Goal: Transaction & Acquisition: Purchase product/service

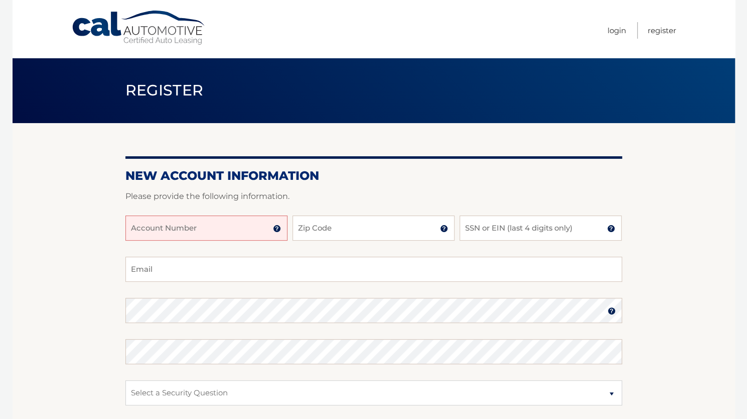
click at [277, 227] on img at bounding box center [277, 228] width 8 height 8
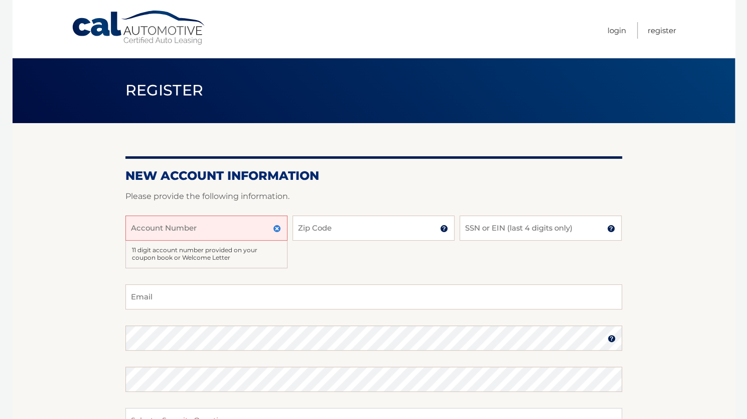
click at [178, 222] on input "Account Number" at bounding box center [206, 227] width 162 height 25
type input "1"
type input "44456015866"
click at [345, 231] on input "Zip Code" at bounding box center [374, 227] width 162 height 25
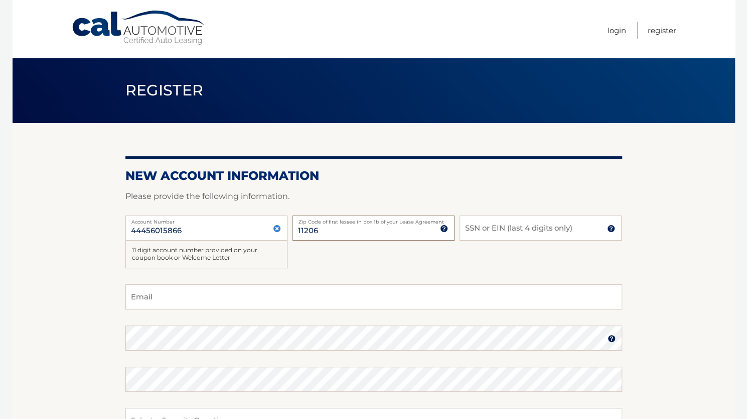
type input "11206"
click at [514, 231] on input "SSN or EIN (last 4 digits only)" at bounding box center [541, 227] width 162 height 25
type input "8128"
click at [302, 295] on input "Email" at bounding box center [373, 296] width 497 height 25
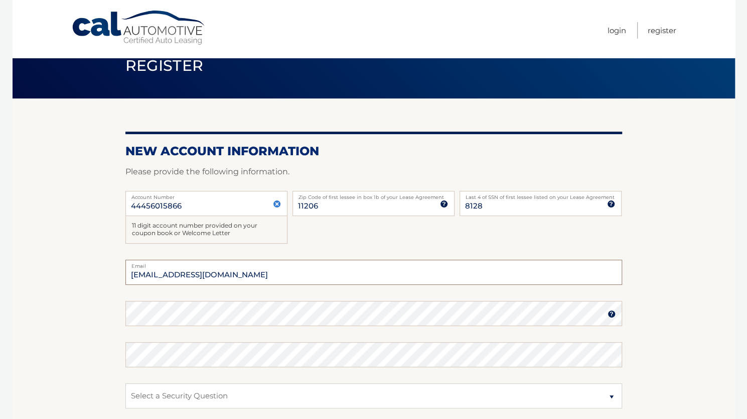
scroll to position [25, 0]
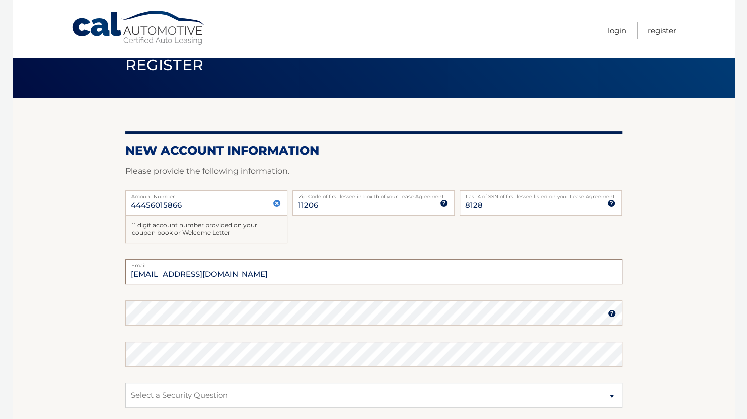
type input "jo8589790@gmail.com"
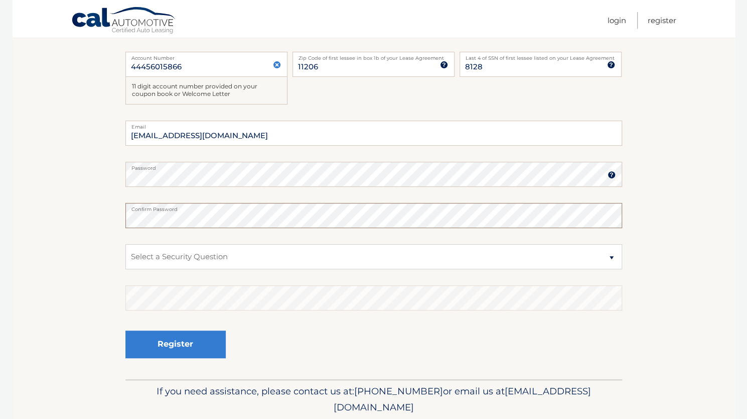
scroll to position [165, 0]
click at [194, 250] on select "Select a Security Question What was the name of your elementary school? What is…" at bounding box center [373, 255] width 497 height 25
select select "2"
click at [125, 243] on select "Select a Security Question What was the name of your elementary school? What is…" at bounding box center [373, 255] width 497 height 25
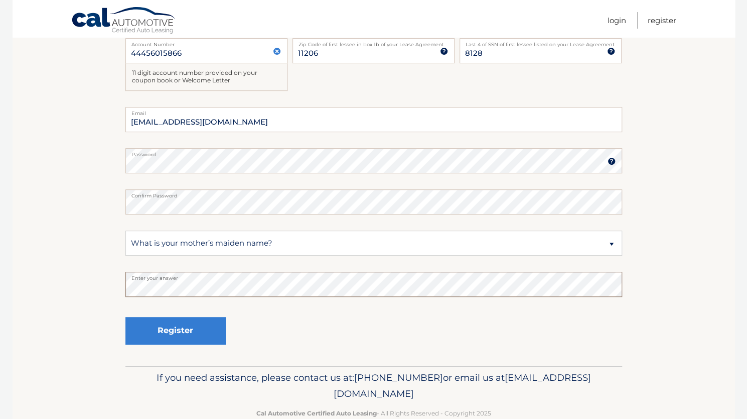
scroll to position [178, 0]
click at [171, 336] on button "Register" at bounding box center [175, 330] width 100 height 28
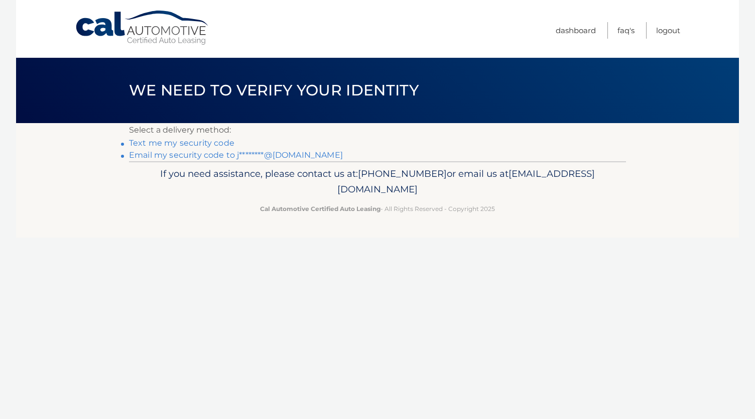
click at [223, 154] on link "Email my security code to j********@gmail.com" at bounding box center [236, 155] width 214 height 10
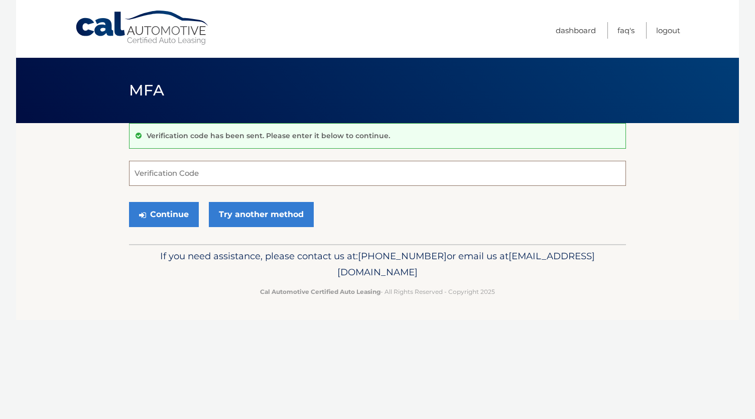
click at [244, 171] on input "Verification Code" at bounding box center [377, 173] width 497 height 25
type input "761688"
click at [174, 214] on button "Continue" at bounding box center [164, 214] width 70 height 25
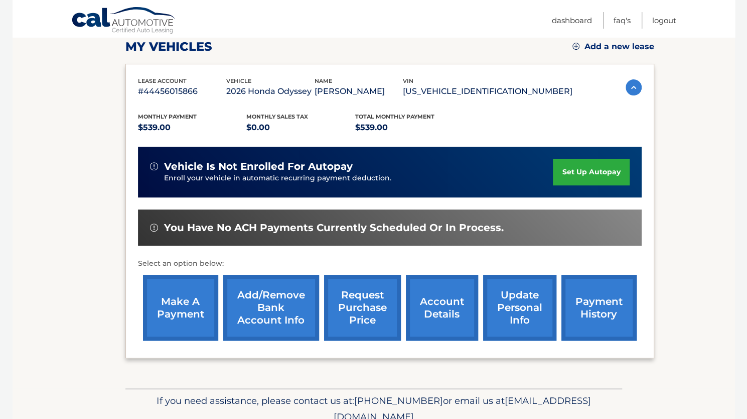
scroll to position [145, 0]
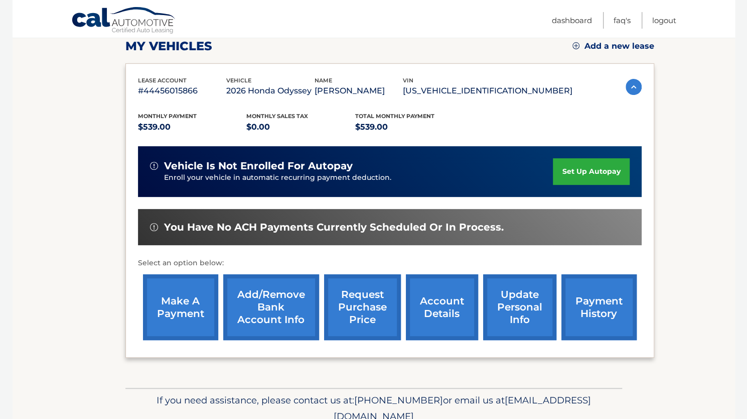
click at [170, 308] on link "make a payment" at bounding box center [180, 307] width 75 height 66
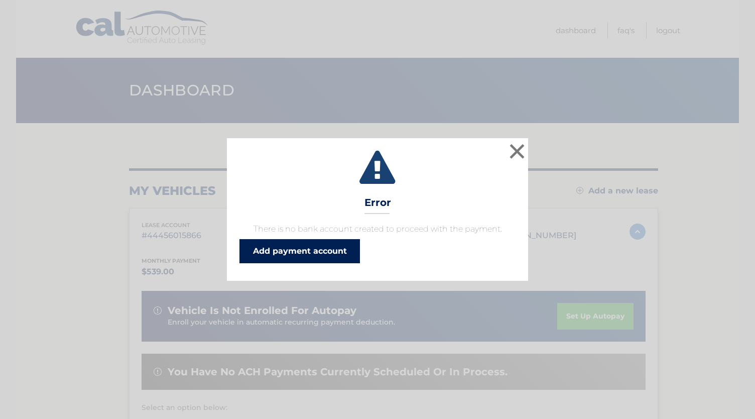
click at [313, 257] on link "Add payment account" at bounding box center [299, 251] width 120 height 24
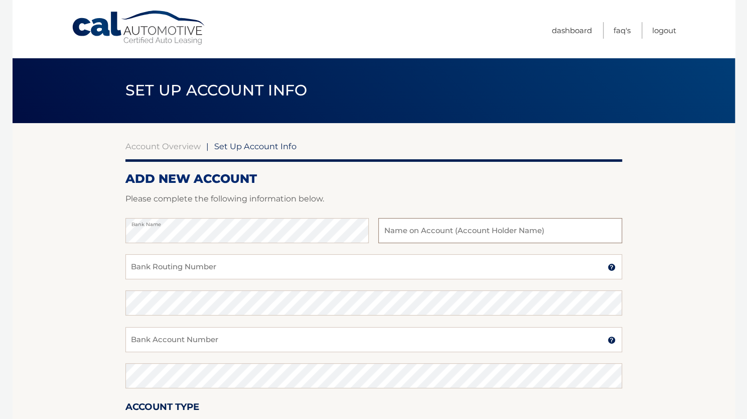
click at [420, 236] on input "text" at bounding box center [499, 230] width 243 height 25
type input "care blue staffing"
click at [378, 255] on input "Bank Routing Number" at bounding box center [373, 266] width 497 height 25
drag, startPoint x: 175, startPoint y: 270, endPoint x: 221, endPoint y: 286, distance: 49.2
drag, startPoint x: 221, startPoint y: 286, endPoint x: 197, endPoint y: 264, distance: 33.0
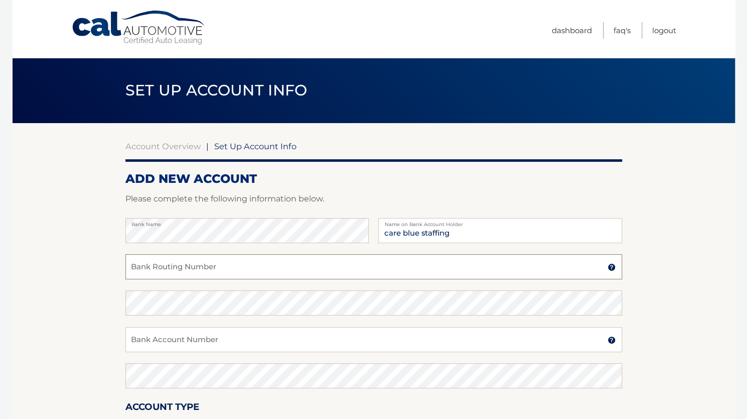
click at [197, 264] on input "Bank Routing Number" at bounding box center [373, 266] width 497 height 25
paste input "693523323"
type input "693523323"
drag, startPoint x: 184, startPoint y: 269, endPoint x: 97, endPoint y: 277, distance: 87.2
click at [97, 277] on section "Account Overview | Set Up Account Info ADD NEW ACCOUNT Please complete the foll…" at bounding box center [374, 314] width 723 height 383
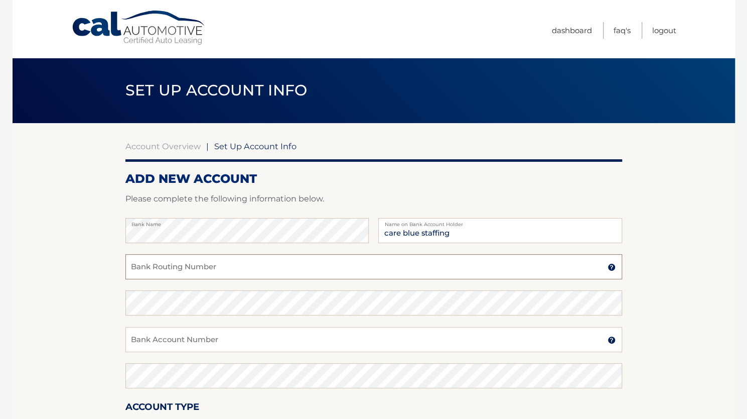
click at [153, 264] on input "Bank Routing Number" at bounding box center [373, 266] width 497 height 25
paste input "021000021"
type input "021000021"
click at [196, 345] on input "Bank Account Number" at bounding box center [373, 339] width 497 height 25
click at [179, 336] on input "Bank Account Number" at bounding box center [373, 339] width 497 height 25
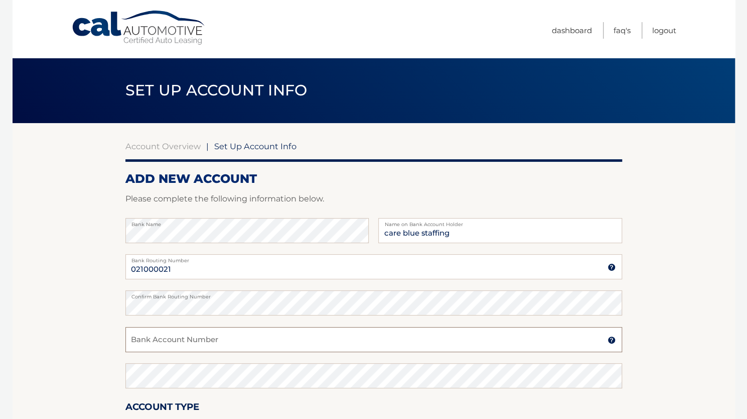
paste input "693523323"
type input "693523323"
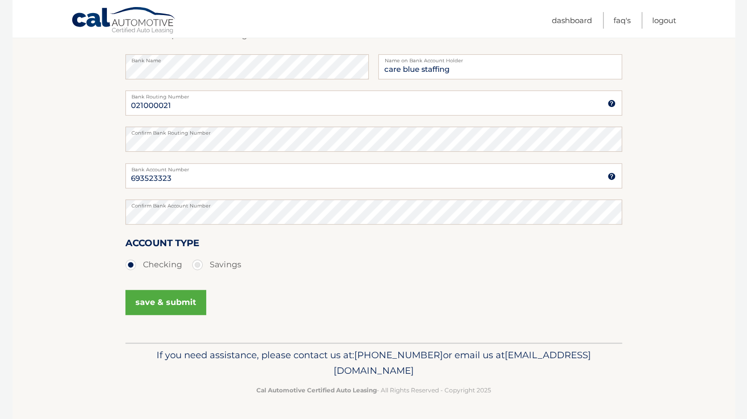
click at [170, 305] on button "save & submit" at bounding box center [165, 302] width 81 height 25
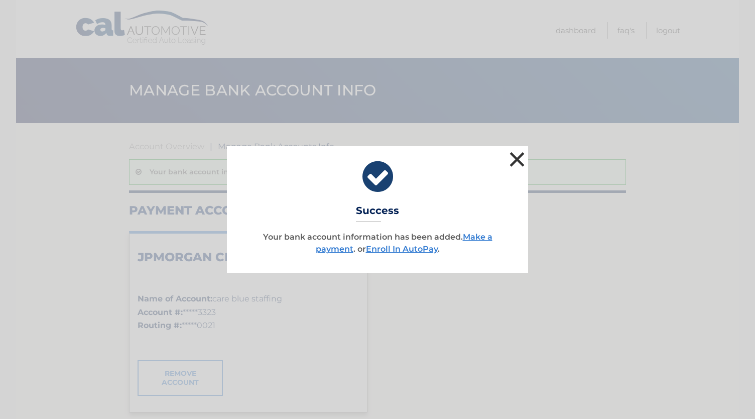
click at [522, 153] on button "×" at bounding box center [517, 159] width 20 height 20
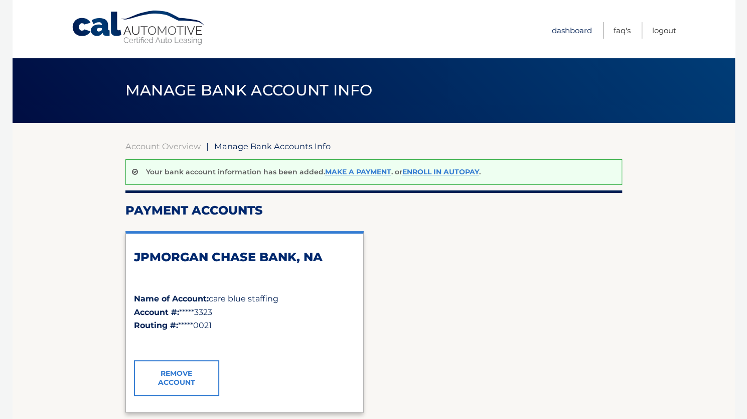
click at [570, 34] on link "Dashboard" at bounding box center [572, 30] width 40 height 17
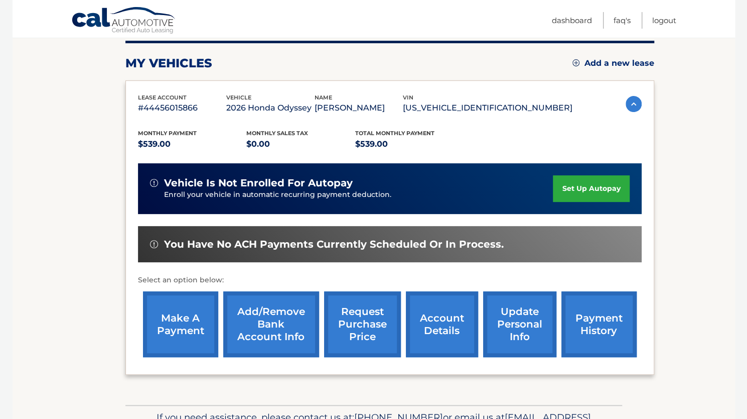
scroll to position [153, 0]
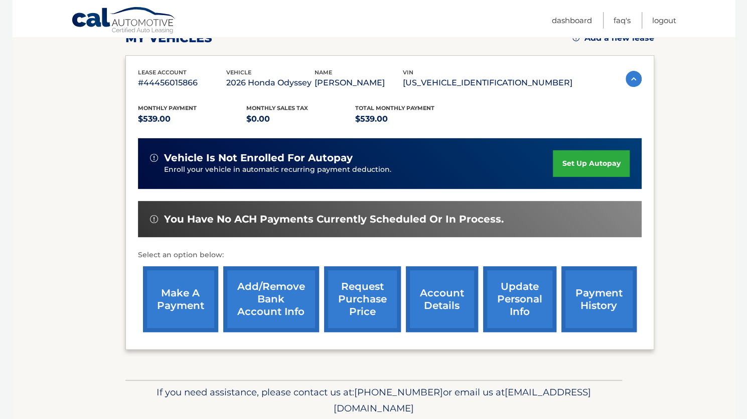
click at [185, 290] on link "make a payment" at bounding box center [180, 299] width 75 height 66
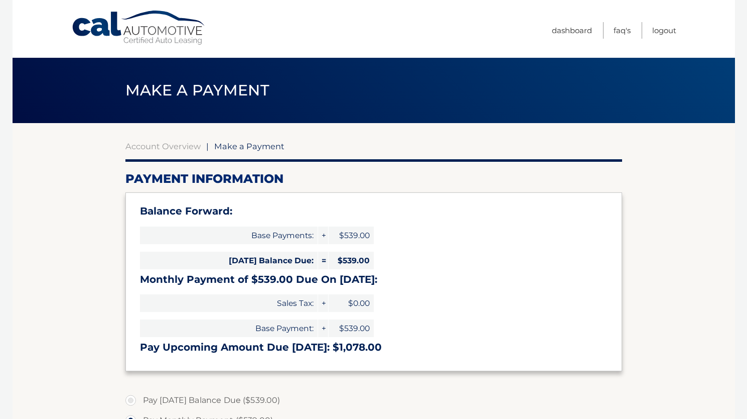
select select "MWRhYTllYzctMjE3MC00OWNlLTk3YTYtNWFlOTBhZDQ5OWM5"
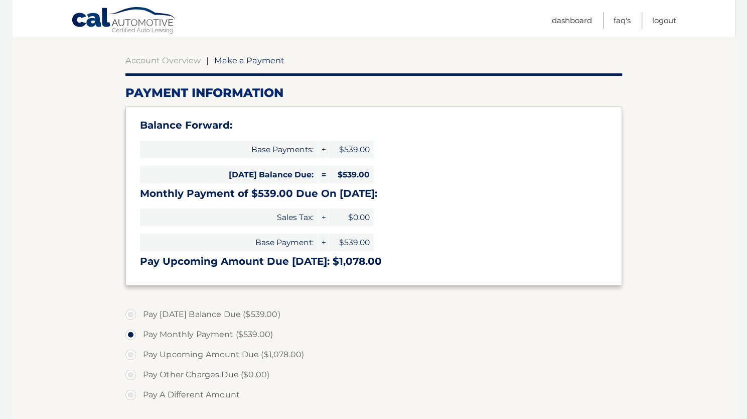
scroll to position [86, 0]
click at [136, 313] on label "Pay Today's Balance Due ($539.00)" at bounding box center [373, 314] width 497 height 20
click at [136, 313] on input "Pay Today's Balance Due ($539.00)" at bounding box center [134, 312] width 10 height 16
radio input "true"
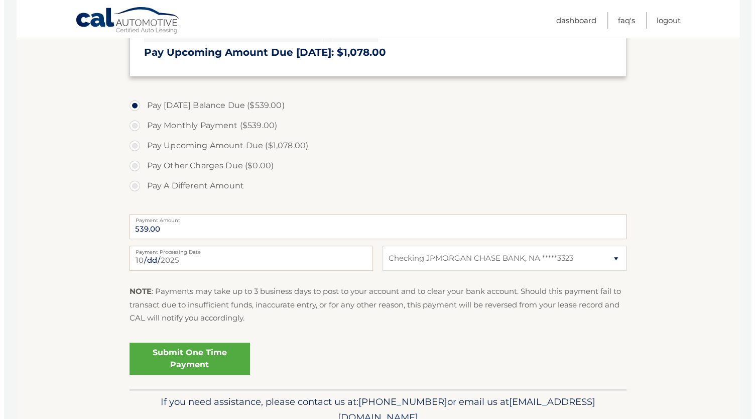
scroll to position [307, 0]
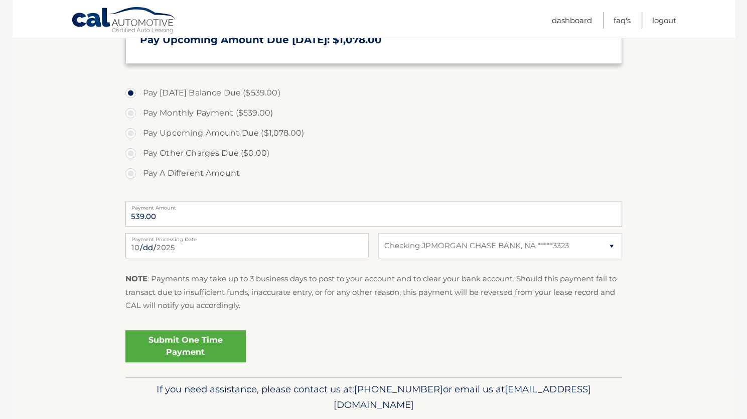
click at [181, 346] on link "Submit One Time Payment" at bounding box center [185, 346] width 120 height 32
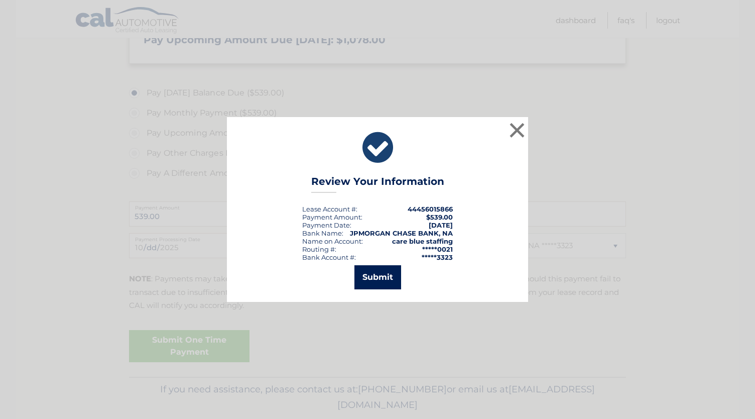
click at [363, 279] on button "Submit" at bounding box center [377, 277] width 47 height 24
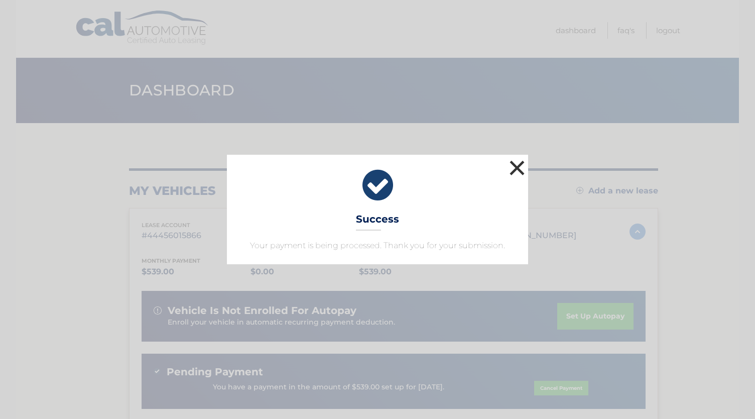
click at [518, 168] on button "×" at bounding box center [517, 168] width 20 height 20
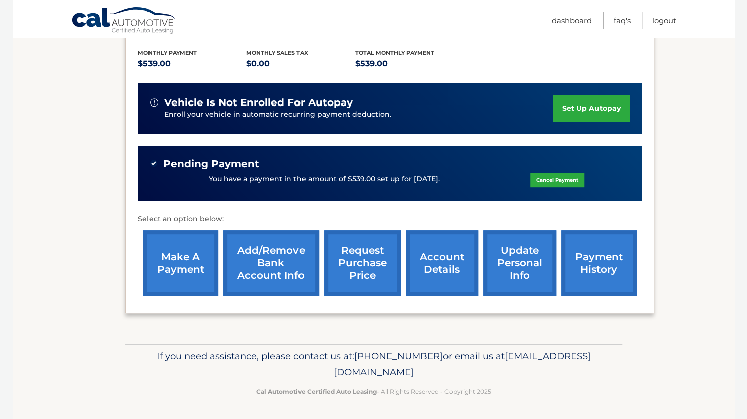
scroll to position [196, 0]
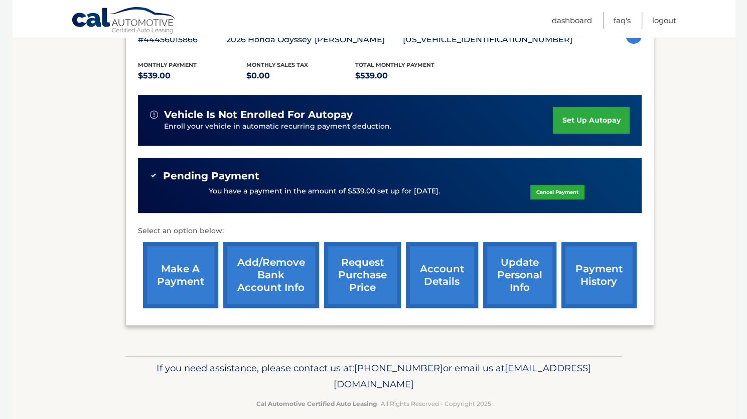
click at [581, 282] on link "payment history" at bounding box center [599, 275] width 75 height 66
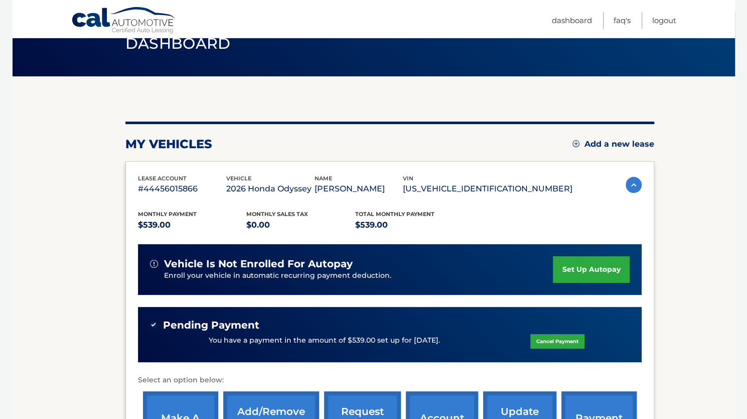
scroll to position [47, 0]
